Goal: Transaction & Acquisition: Purchase product/service

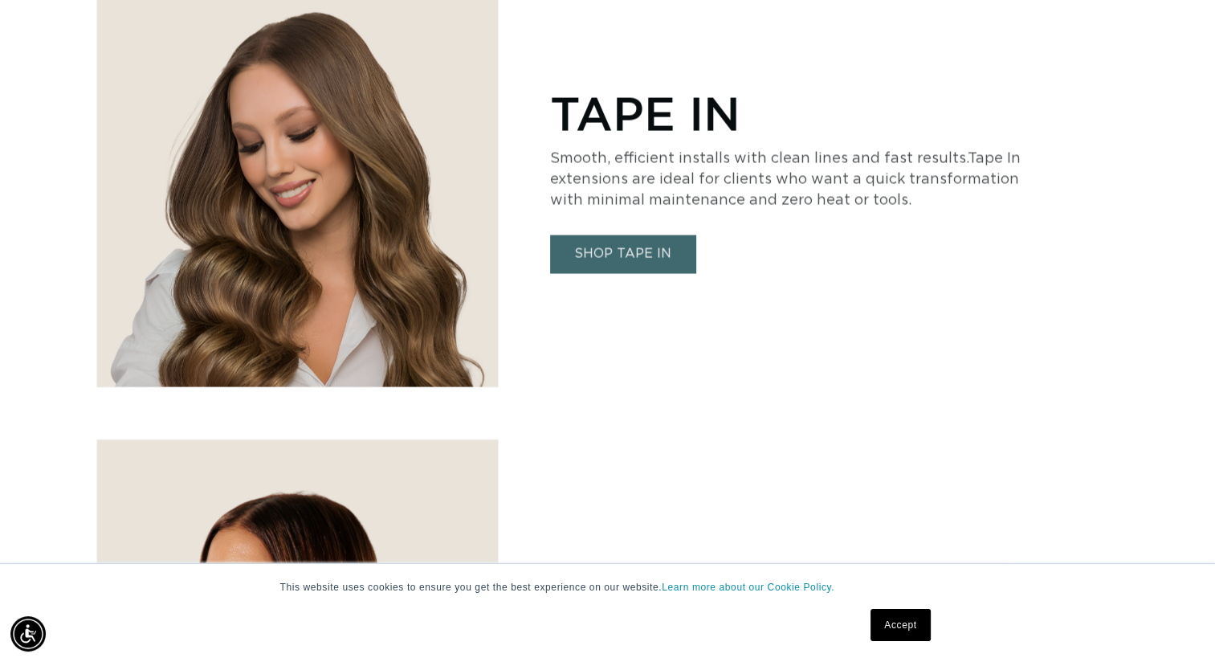
scroll to position [0, 1101]
click at [643, 242] on link "SHOP TAPE IN" at bounding box center [622, 255] width 145 height 38
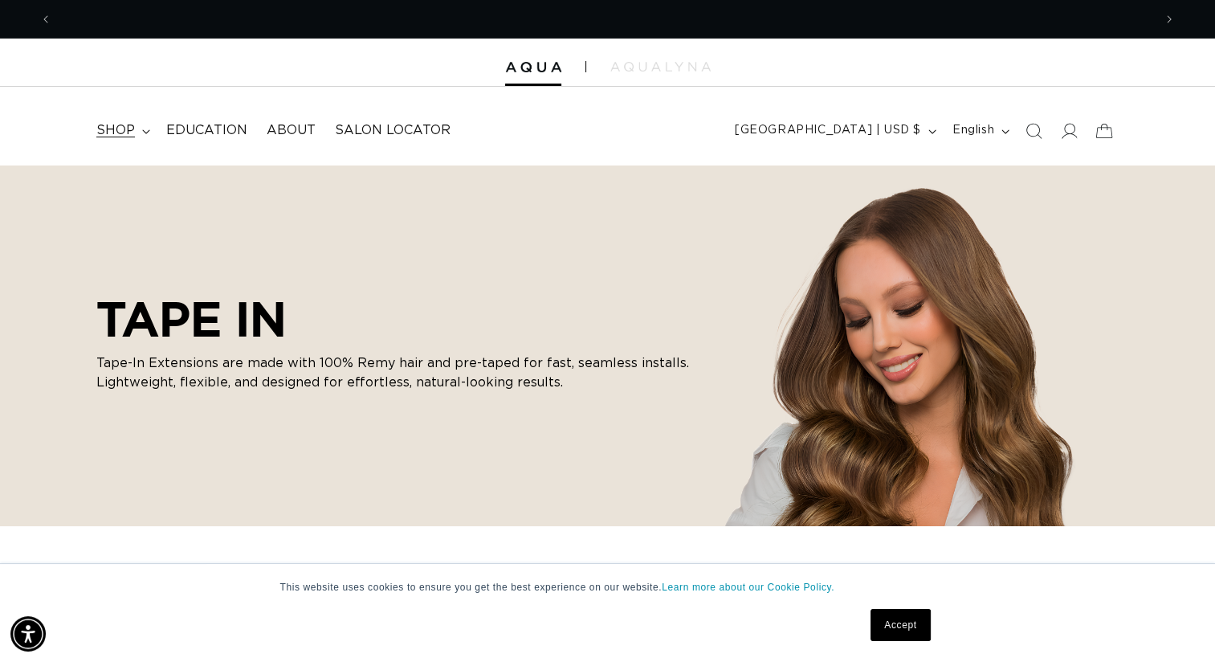
scroll to position [0, 2201]
click at [145, 135] on summary "shop" at bounding box center [122, 130] width 70 height 36
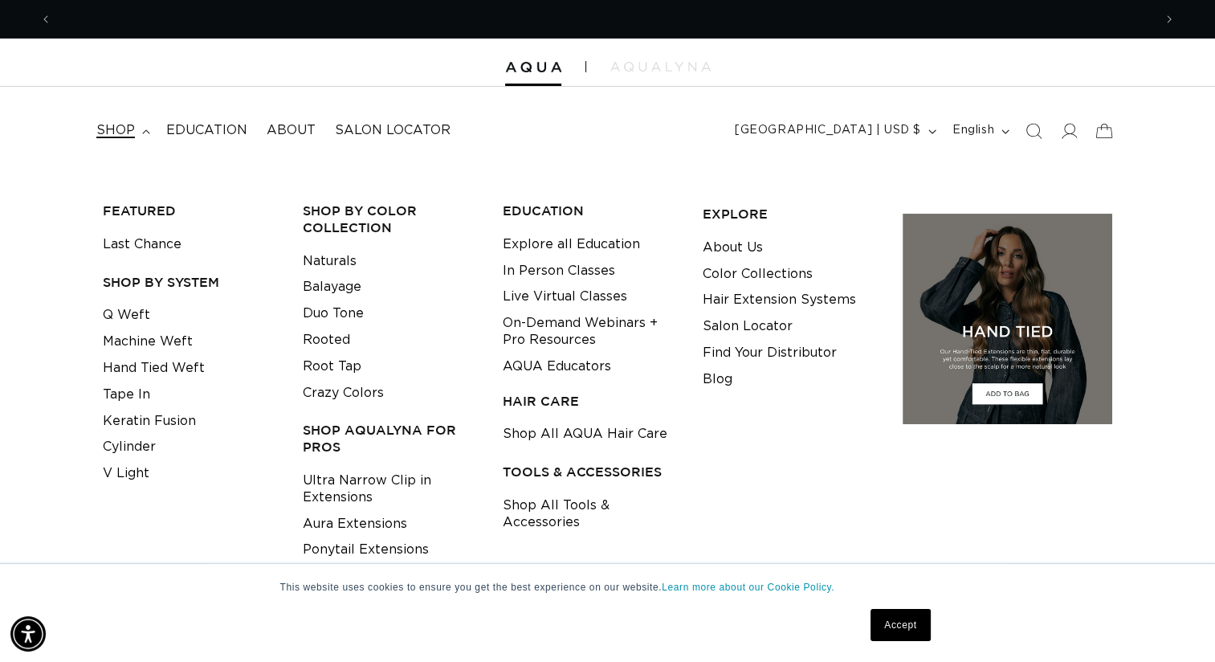
scroll to position [0, 0]
click at [135, 449] on link "Cylinder" at bounding box center [129, 447] width 53 height 26
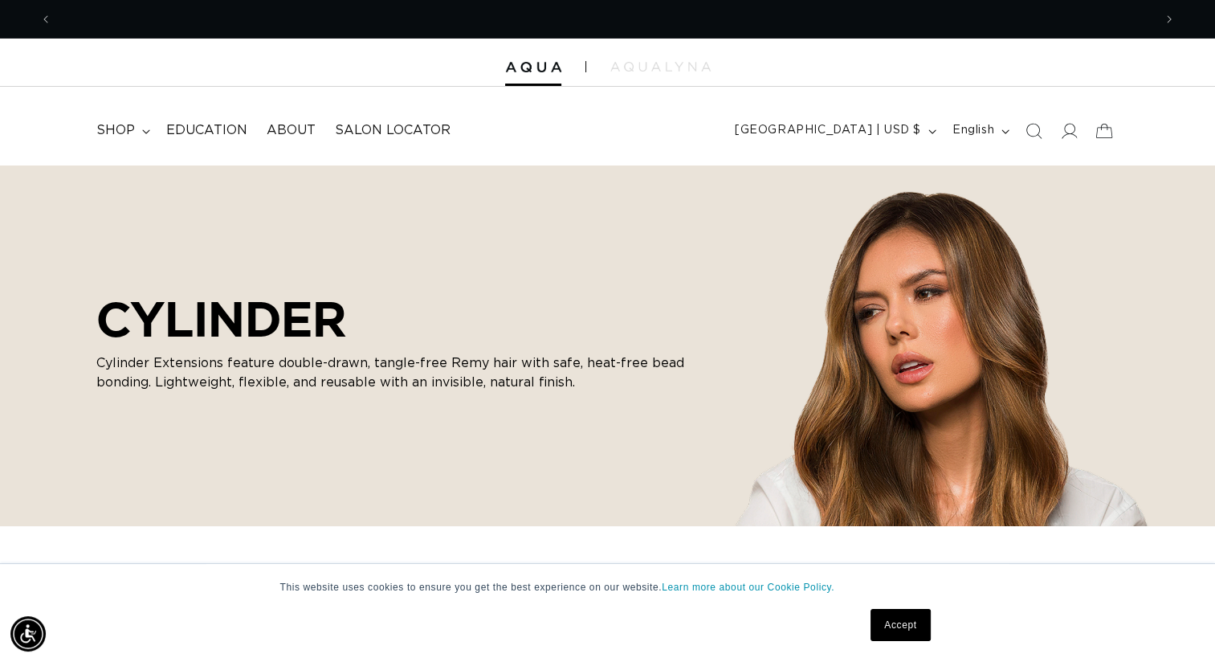
scroll to position [0, 1101]
click at [138, 128] on summary "shop" at bounding box center [122, 130] width 70 height 36
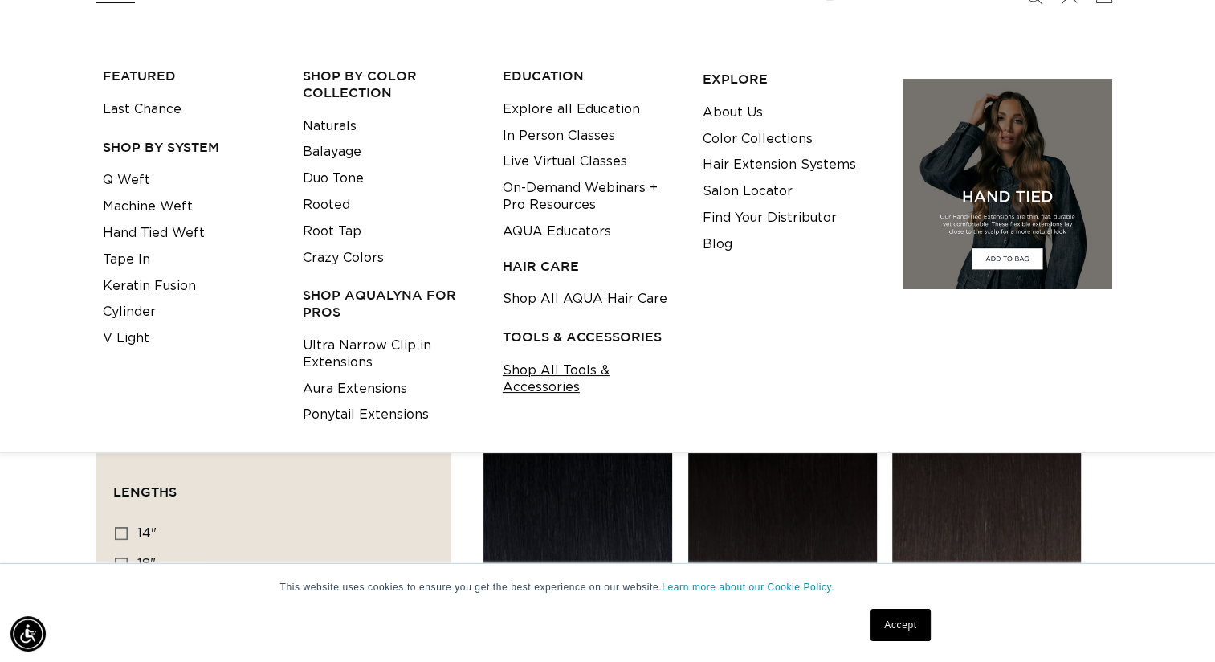
click at [517, 381] on link "Shop All Tools & Accessories" at bounding box center [590, 378] width 175 height 43
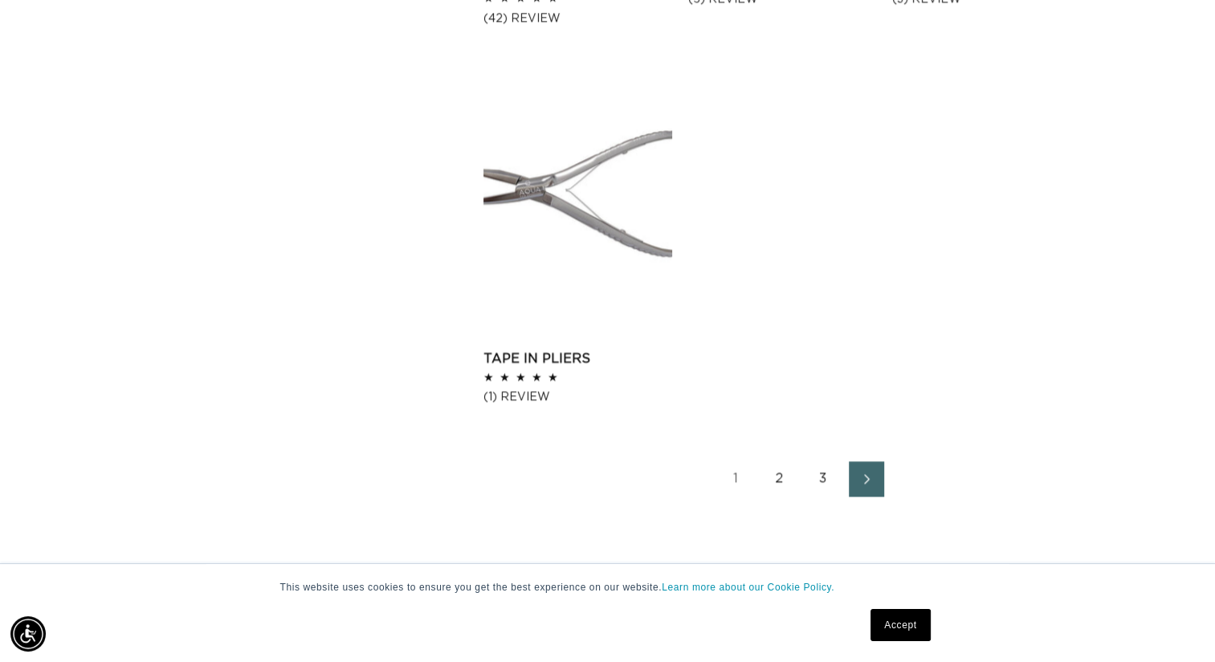
scroll to position [0, 2201]
click at [778, 473] on link "2" at bounding box center [779, 478] width 35 height 35
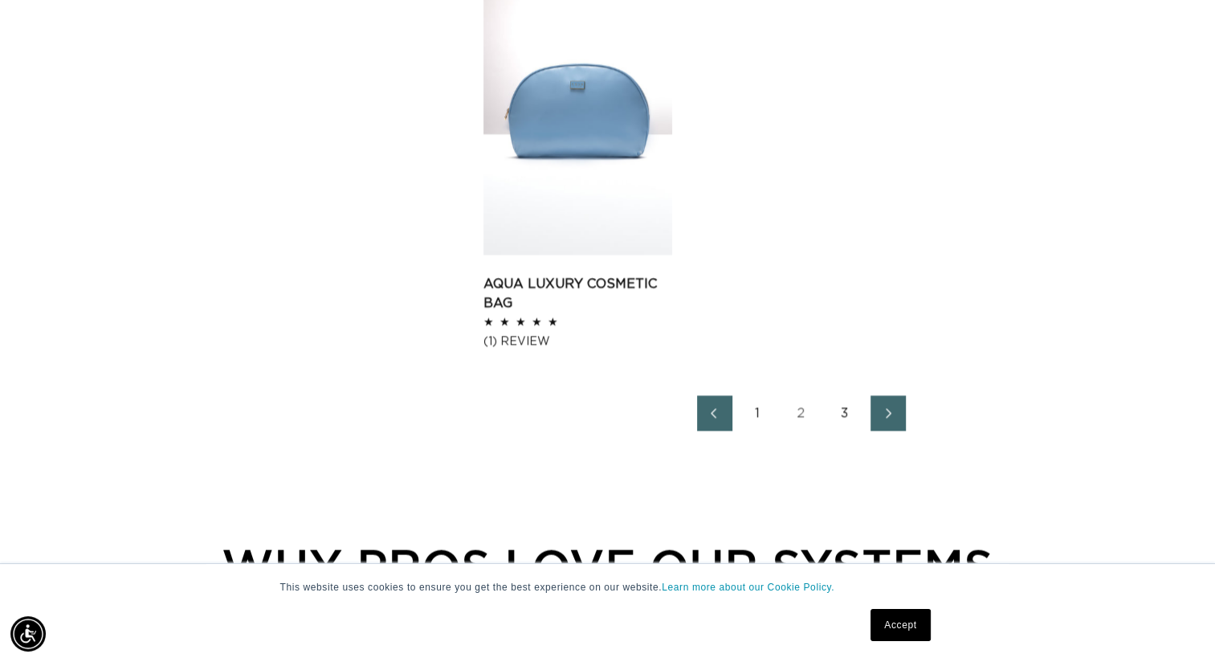
scroll to position [2662, 0]
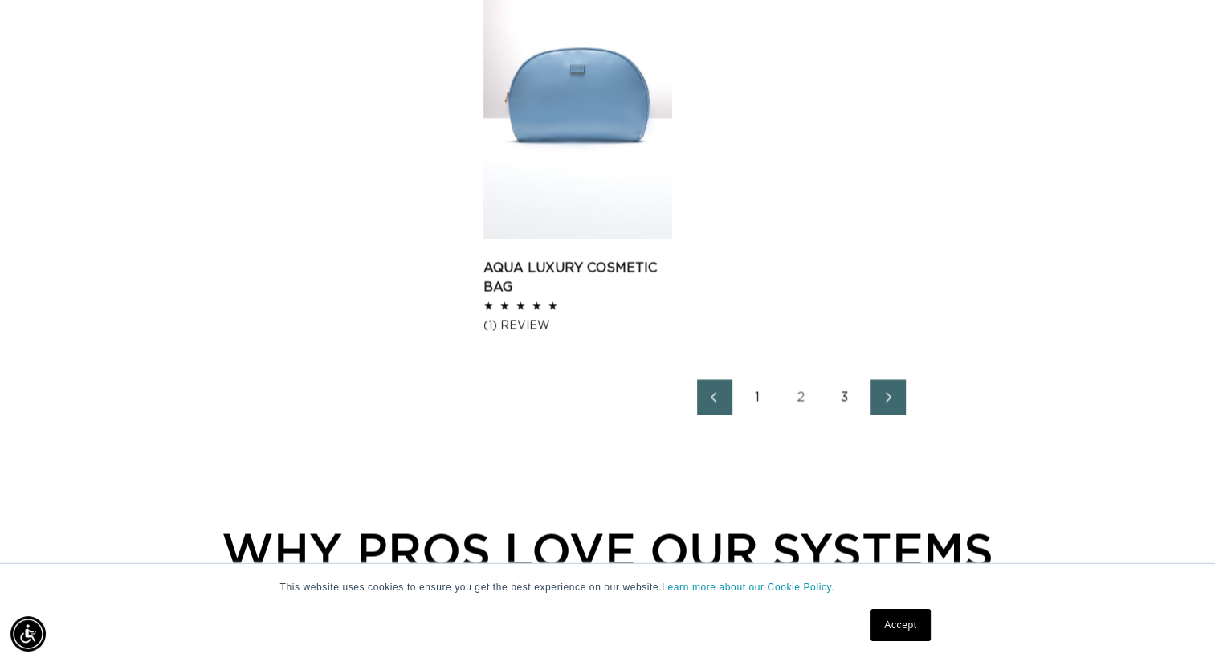
click at [841, 398] on link "3" at bounding box center [844, 396] width 35 height 35
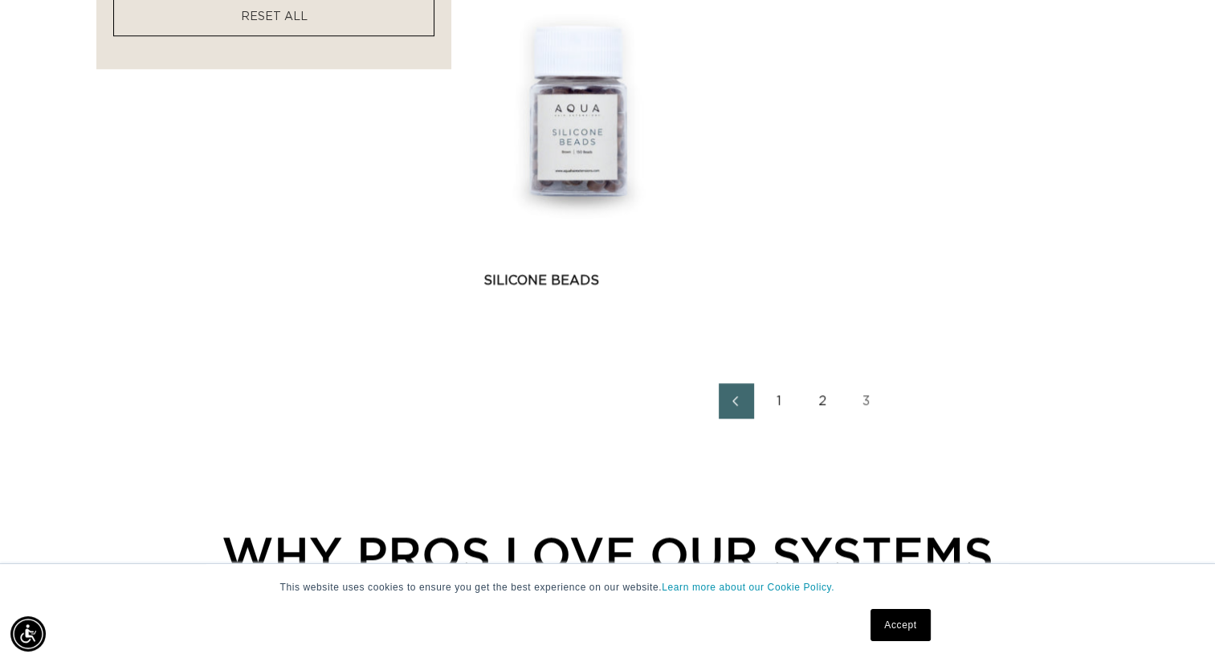
scroll to position [1456, 0]
click at [821, 401] on link "2" at bounding box center [822, 398] width 35 height 35
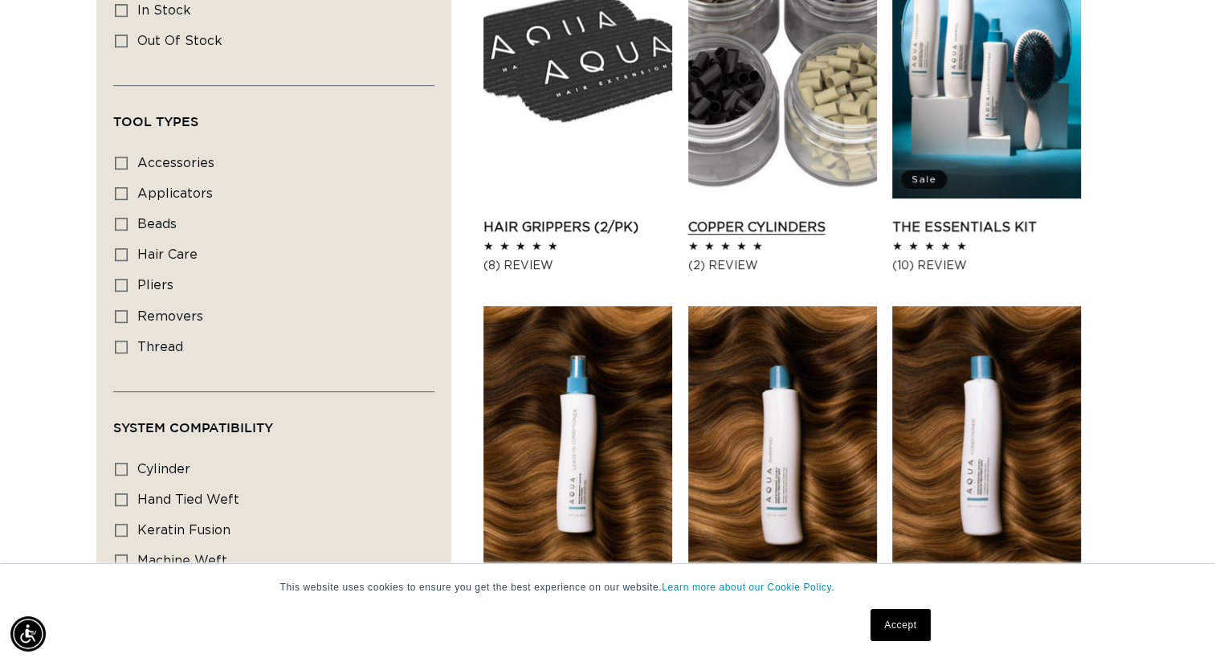
scroll to position [0, 1101]
click at [800, 218] on link "Copper Cylinders" at bounding box center [782, 227] width 189 height 19
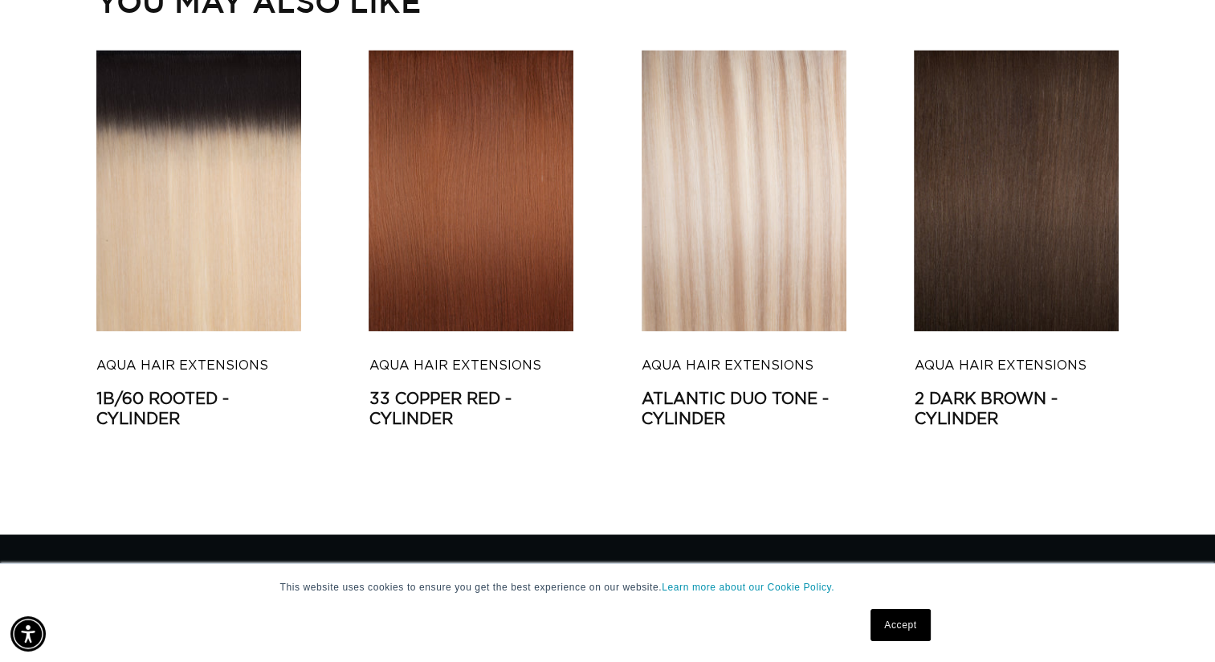
scroll to position [0, 2201]
